Goal: Task Accomplishment & Management: Use online tool/utility

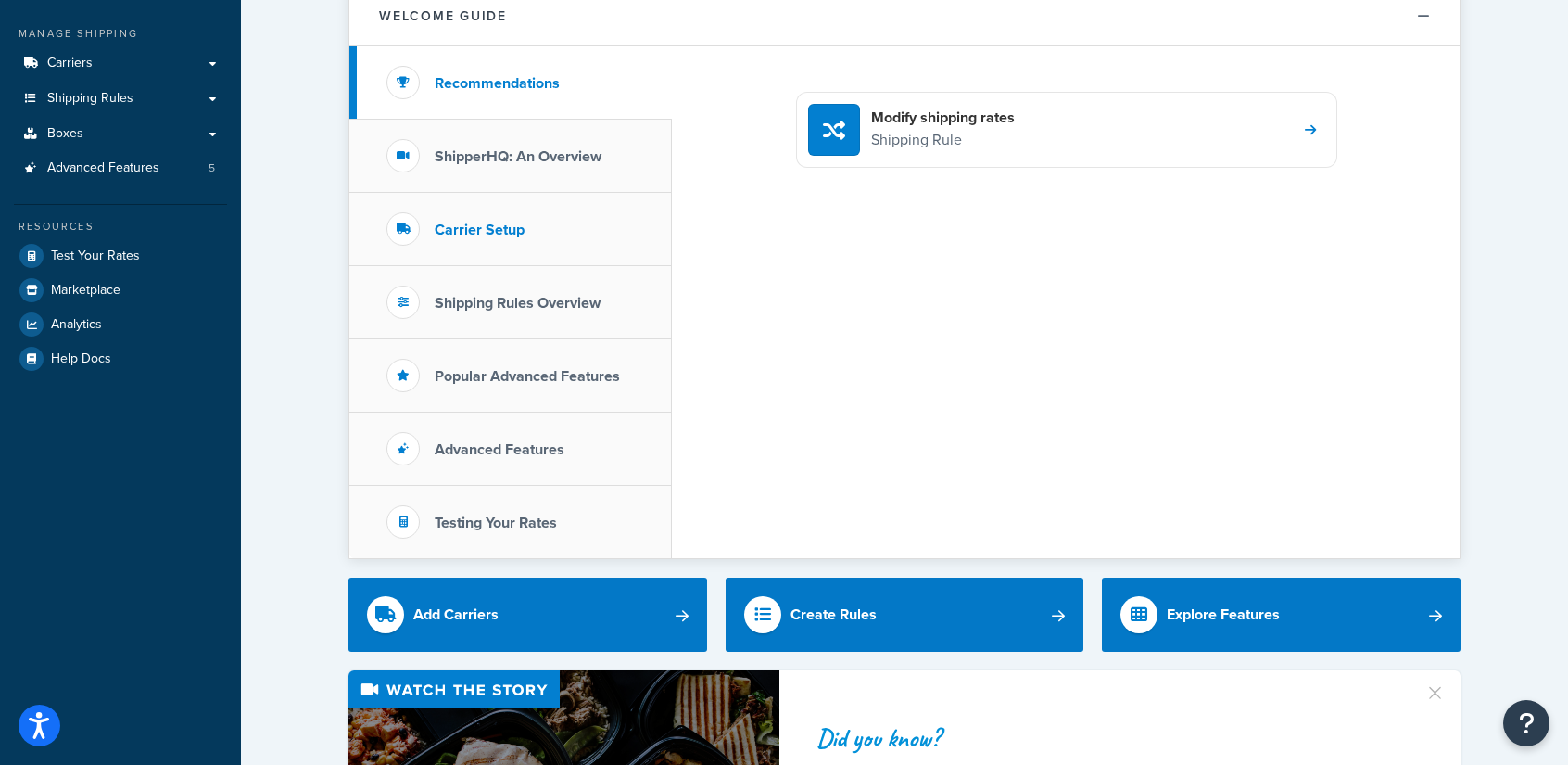
scroll to position [197, 0]
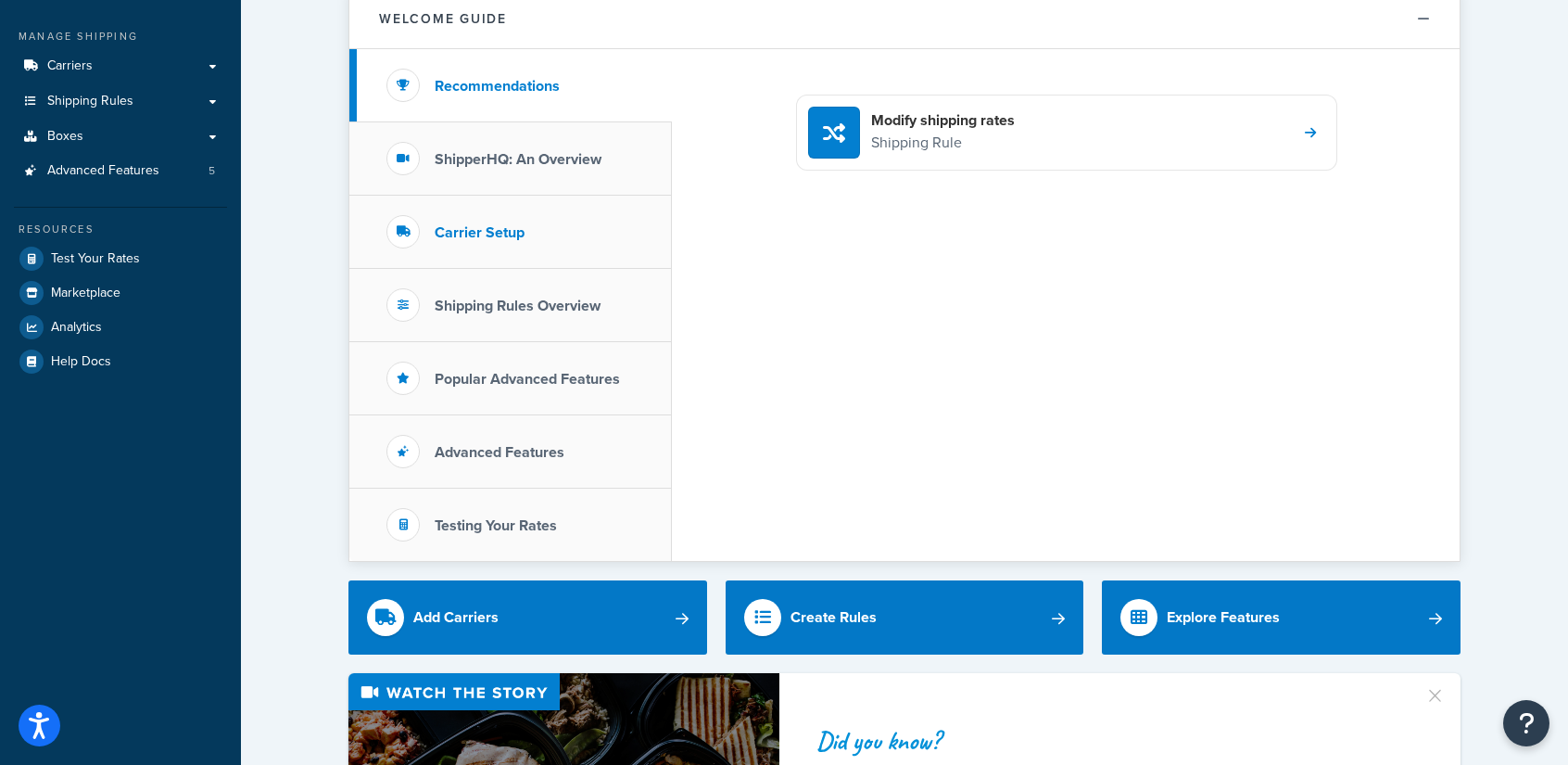
click at [557, 236] on li "Carrier Setup" at bounding box center [510, 232] width 323 height 73
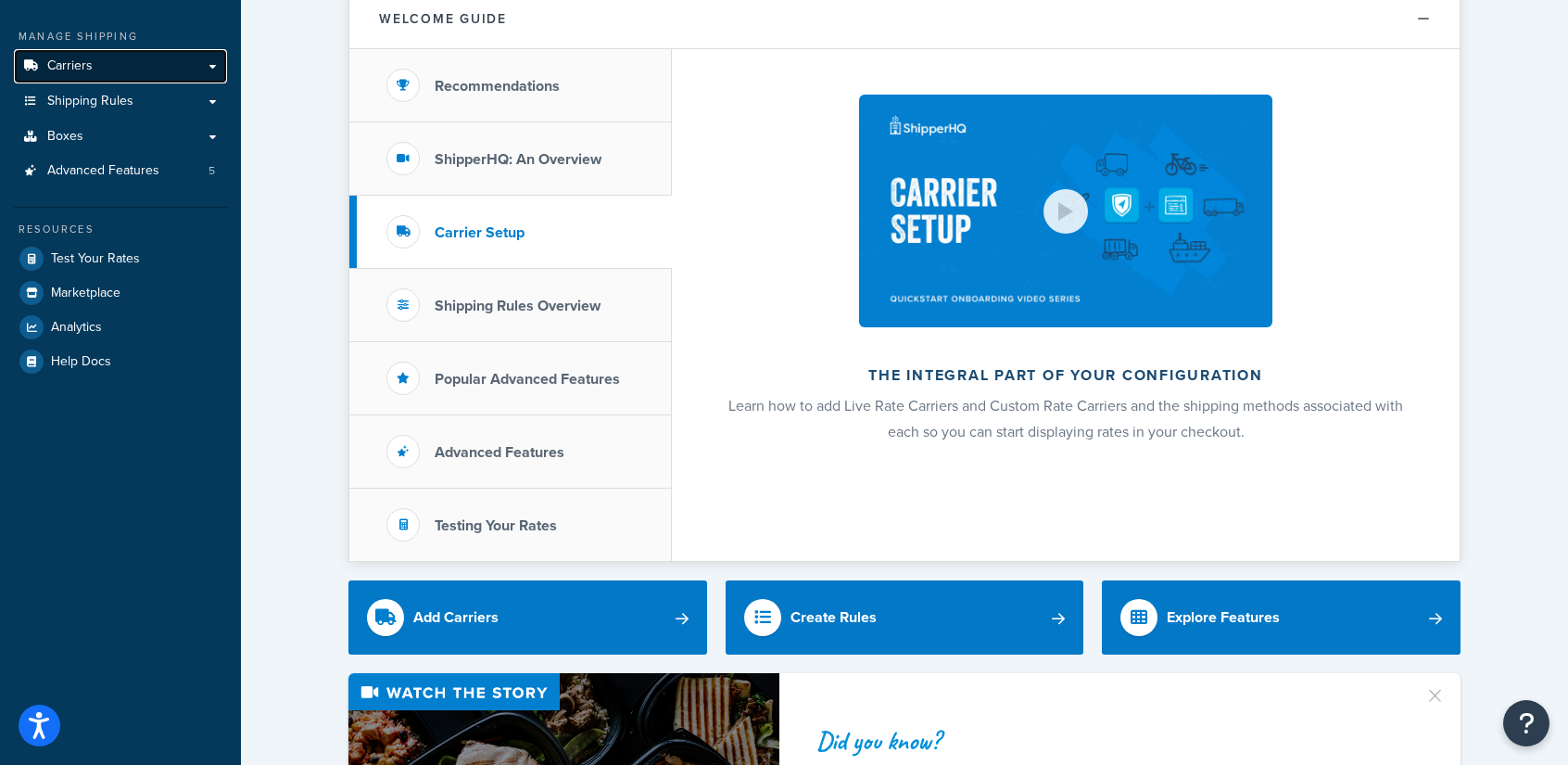
click at [211, 67] on link "Carriers" at bounding box center [120, 66] width 213 height 34
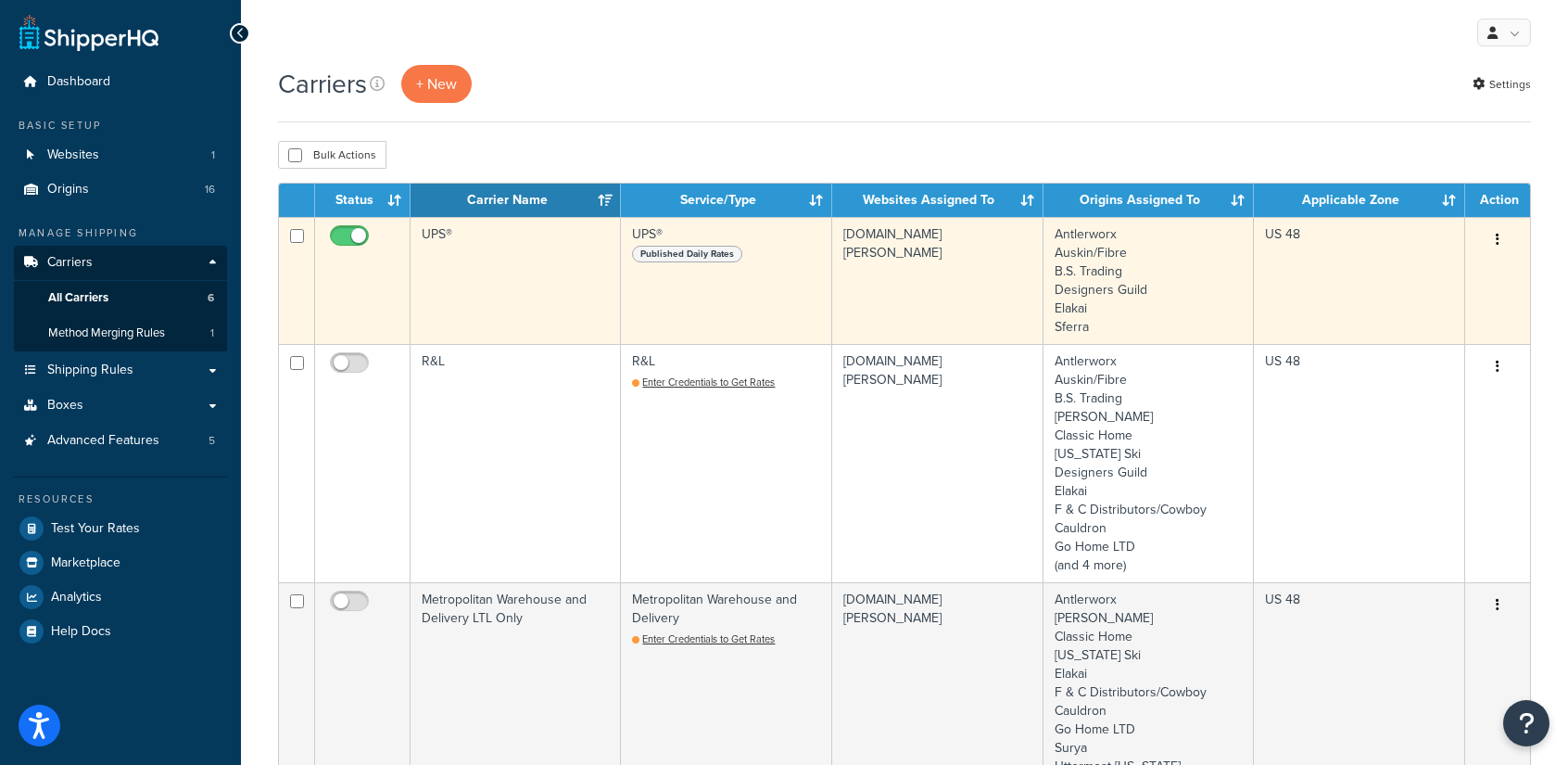
click at [512, 266] on td "UPS®" at bounding box center [516, 280] width 210 height 127
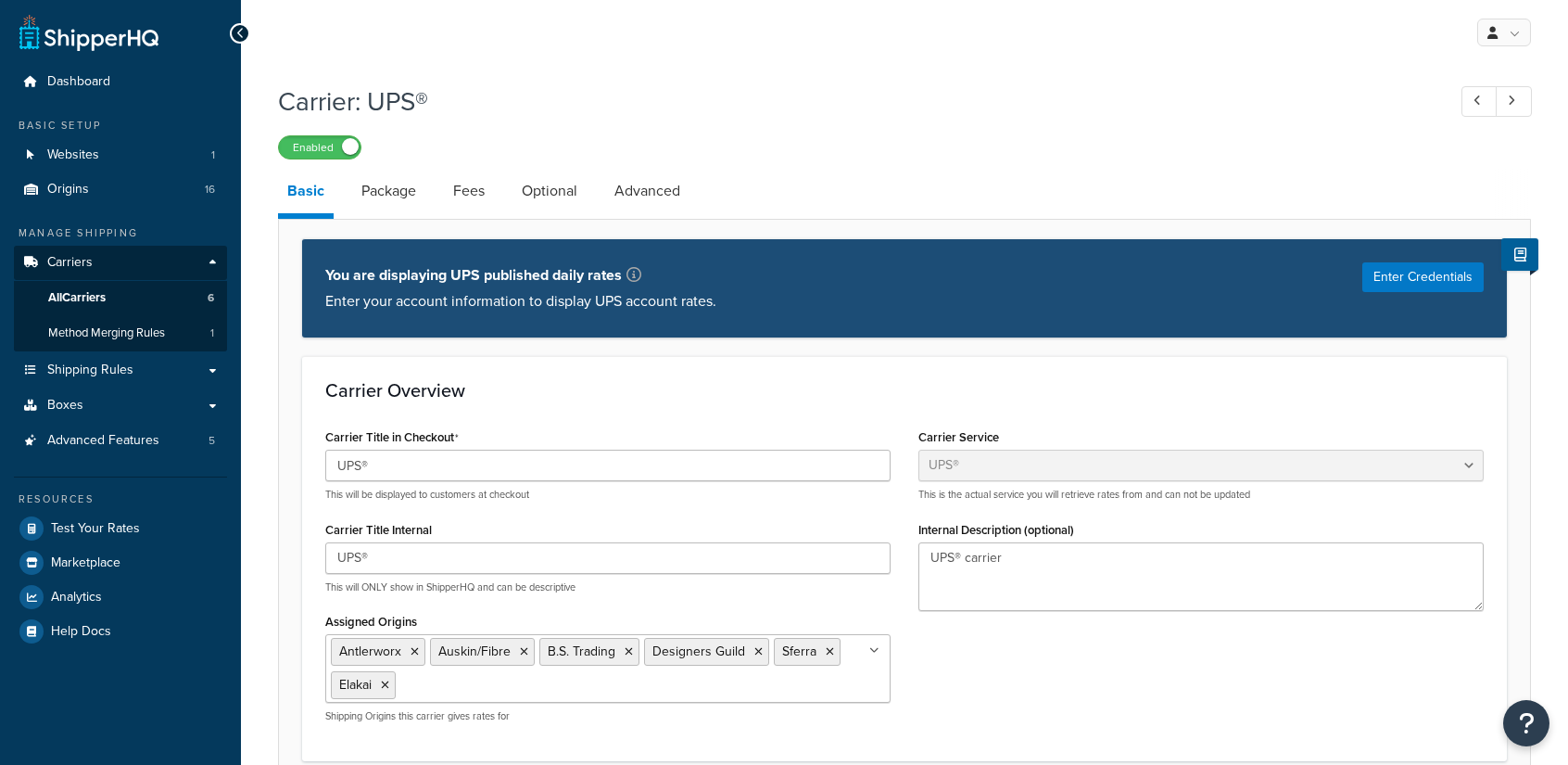
select select "ups"
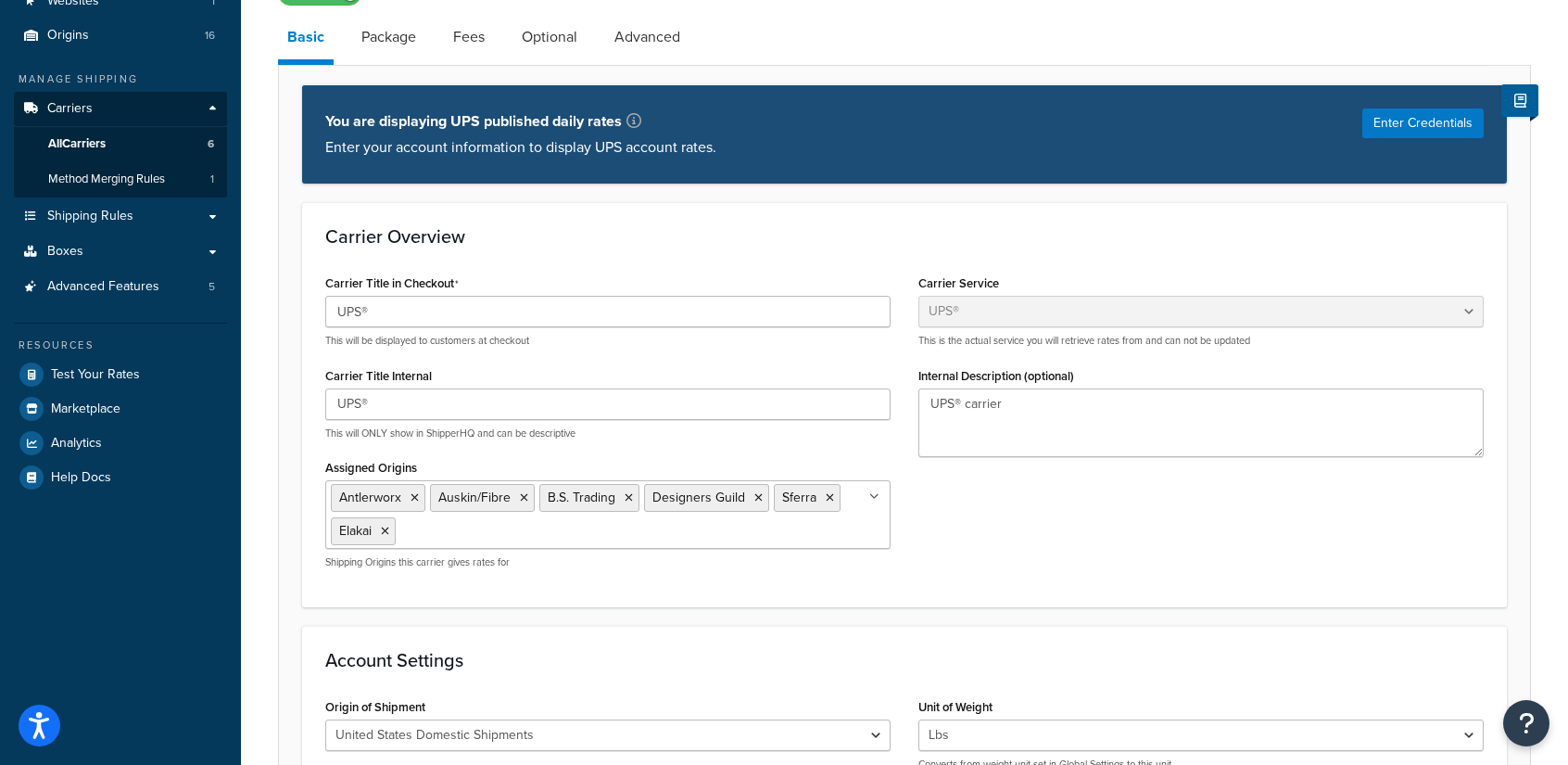
scroll to position [152, 0]
